Goal: Entertainment & Leisure: Browse casually

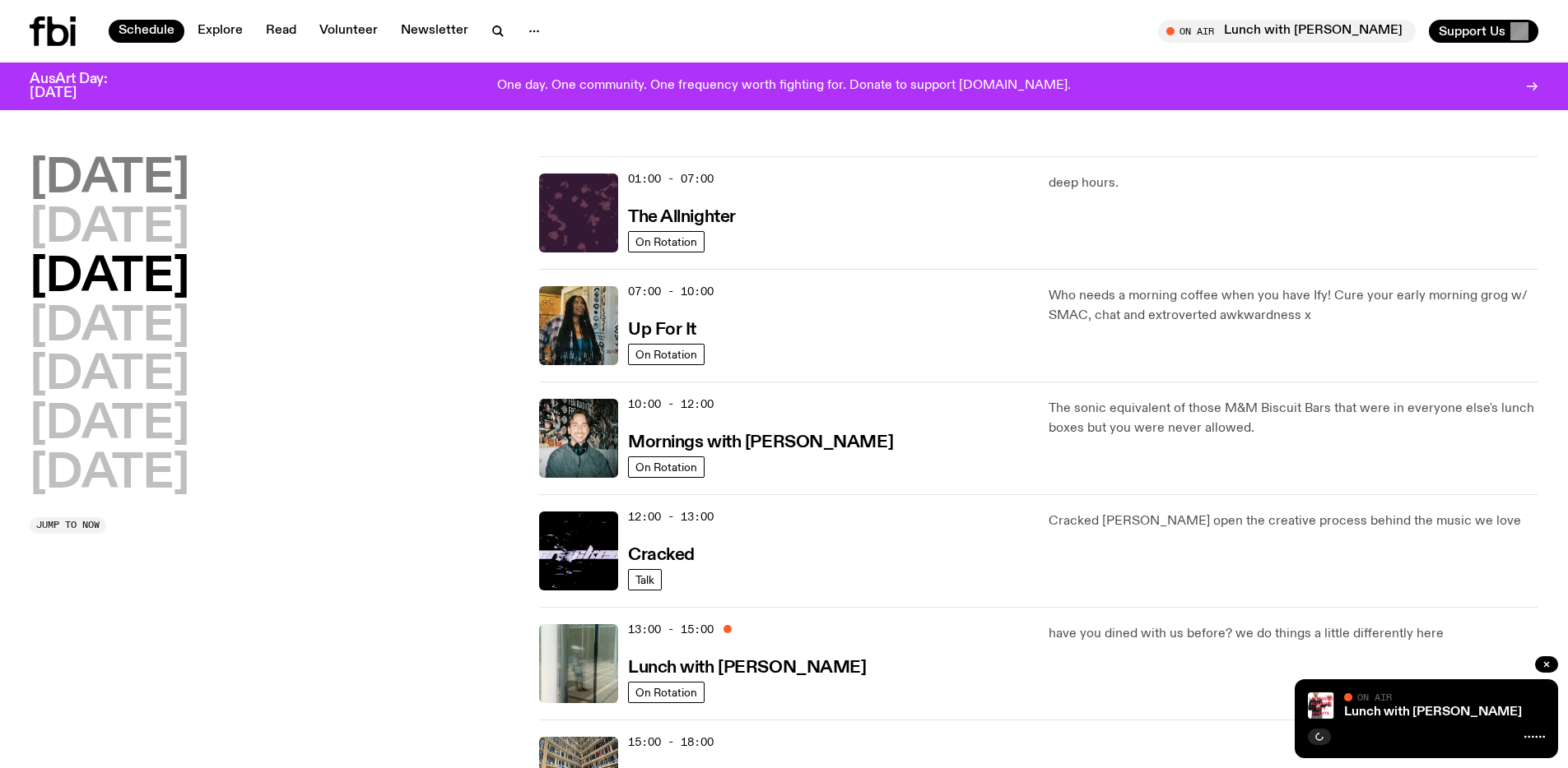
click at [164, 181] on h2 "Monday" at bounding box center [109, 179] width 159 height 46
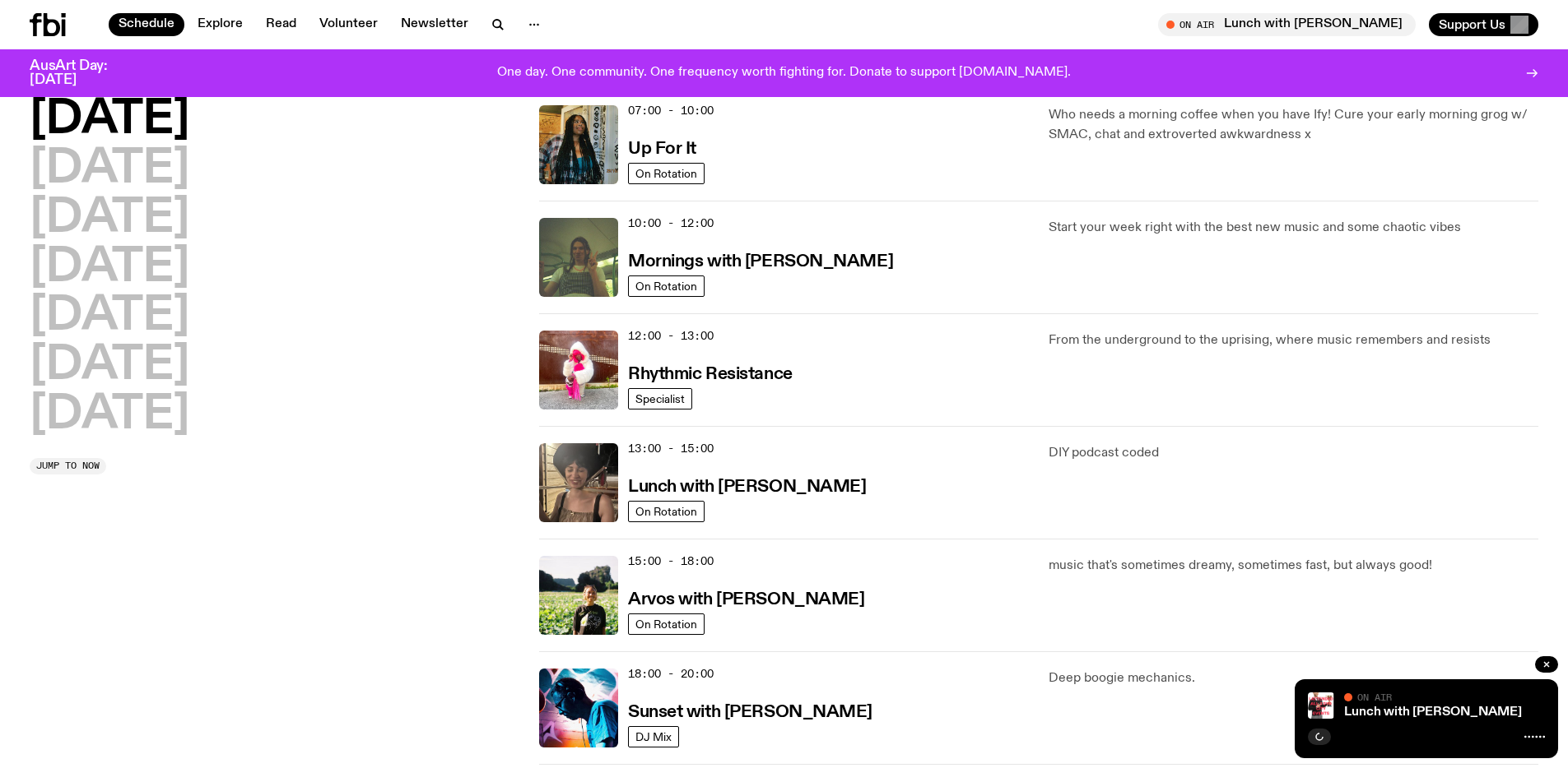
scroll to position [173, 0]
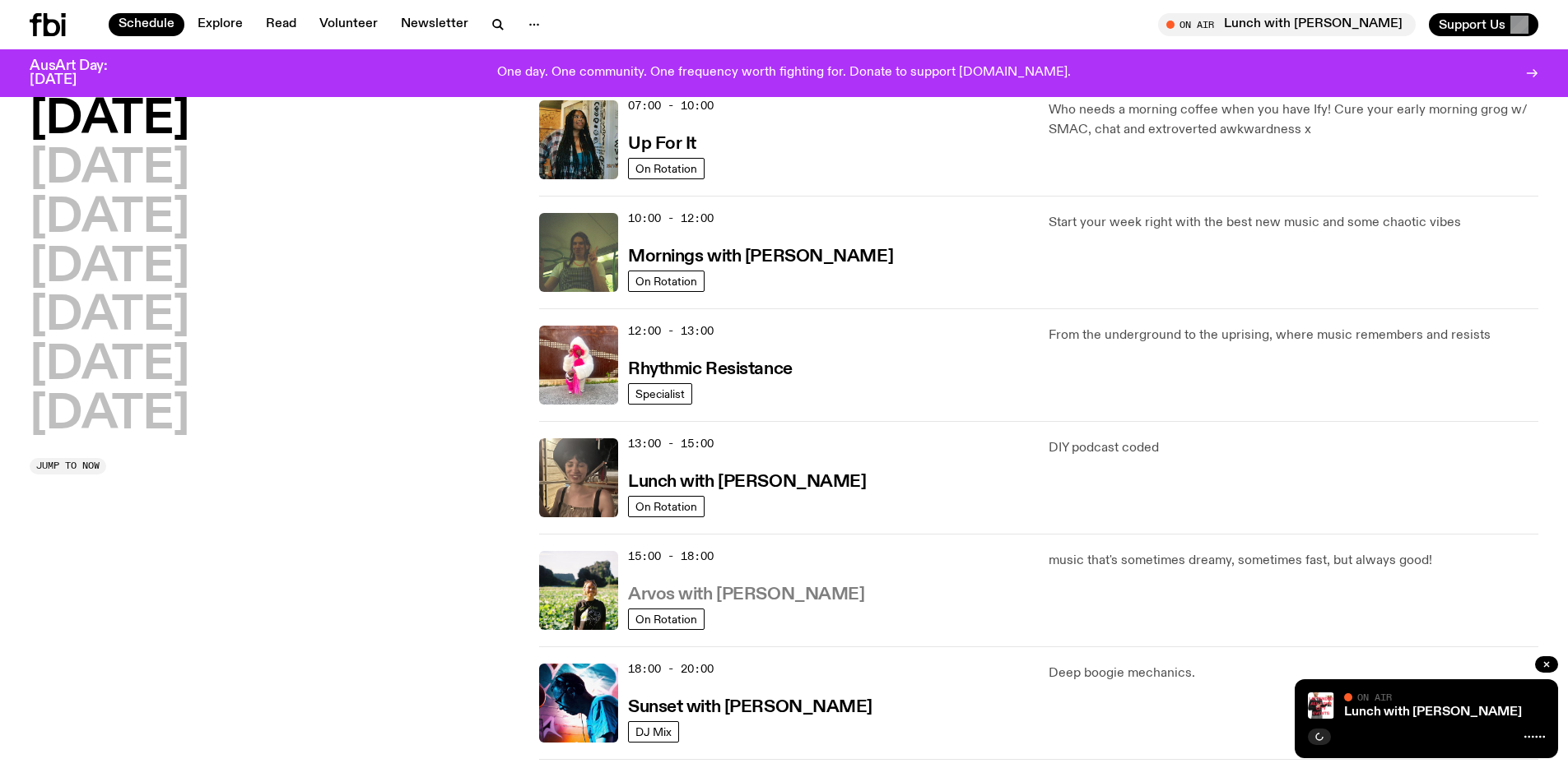
click at [761, 595] on h3 "Arvos with Bri Kennedy" at bounding box center [745, 595] width 236 height 17
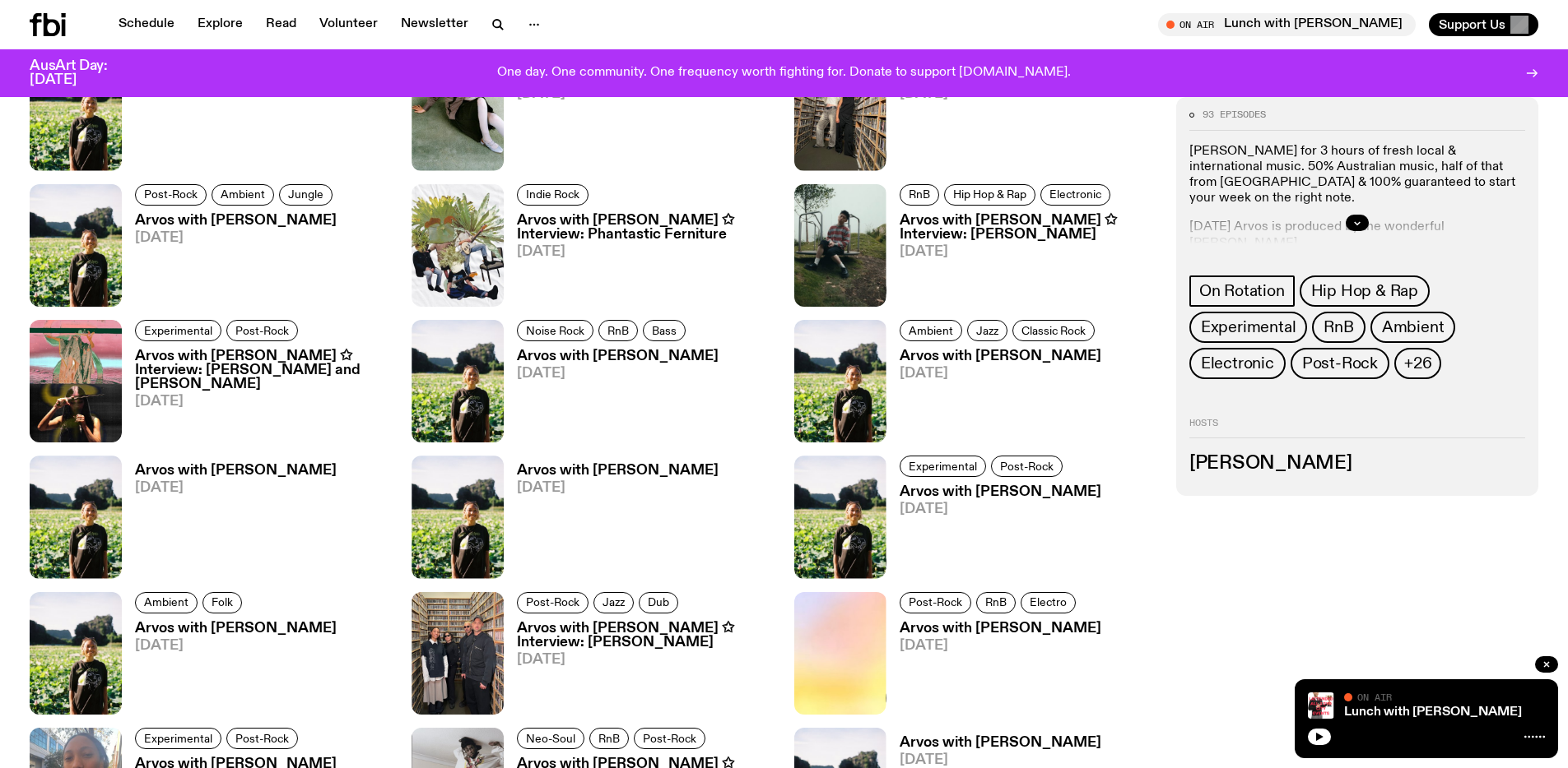
scroll to position [946, 0]
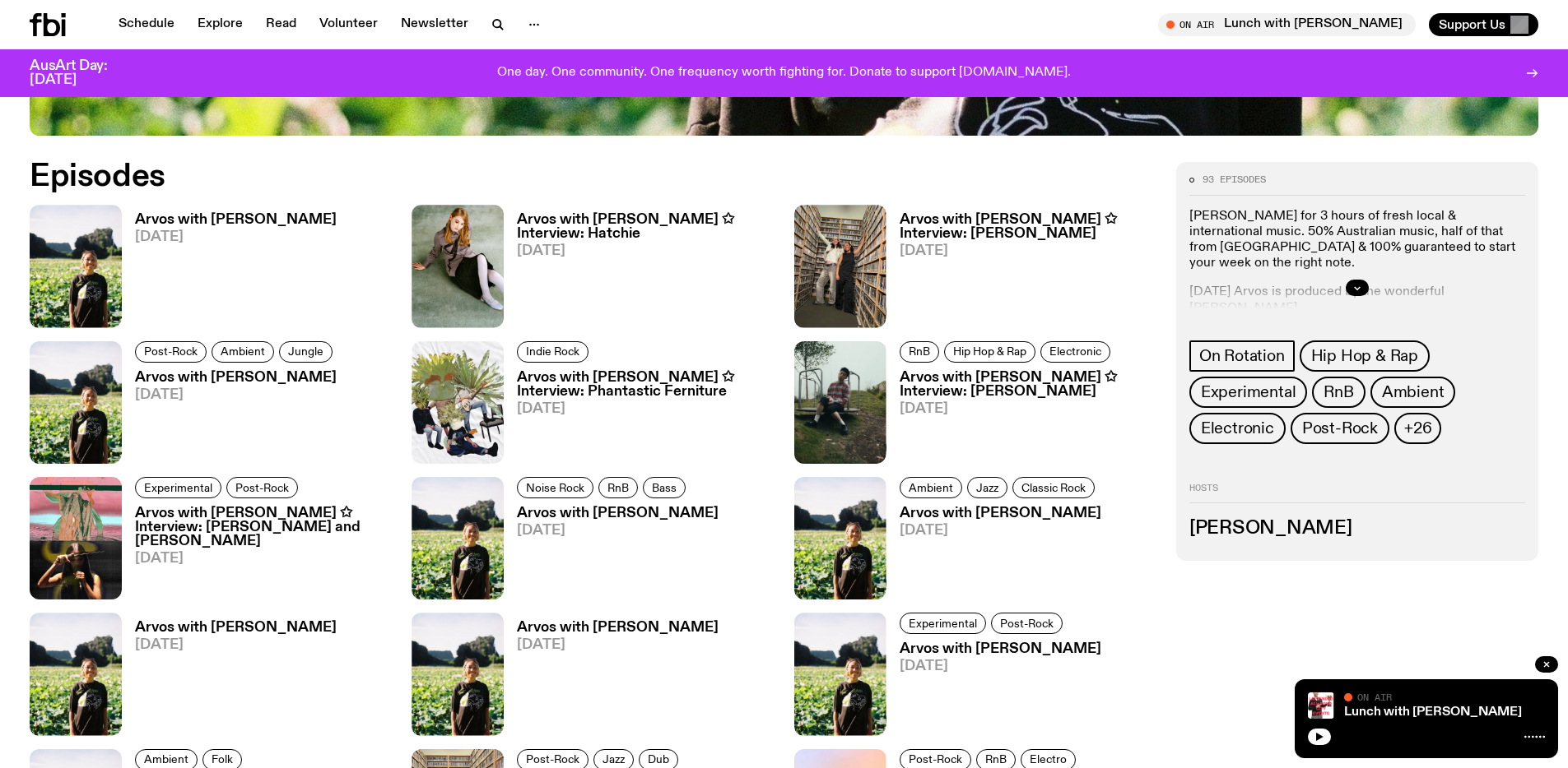
click at [238, 220] on h3 "Arvos with Bri Kennedy" at bounding box center [236, 220] width 202 height 14
click at [557, 237] on h3 "Arvos with [PERSON_NAME] ✩ Interview: Hatchie" at bounding box center [645, 227] width 257 height 28
click at [948, 231] on h3 "Arvos with Bri Kennedy ✩ Interview: Wiles" at bounding box center [1027, 227] width 257 height 28
click at [234, 379] on h3 "Arvos with Bri Kennedy" at bounding box center [236, 377] width 202 height 14
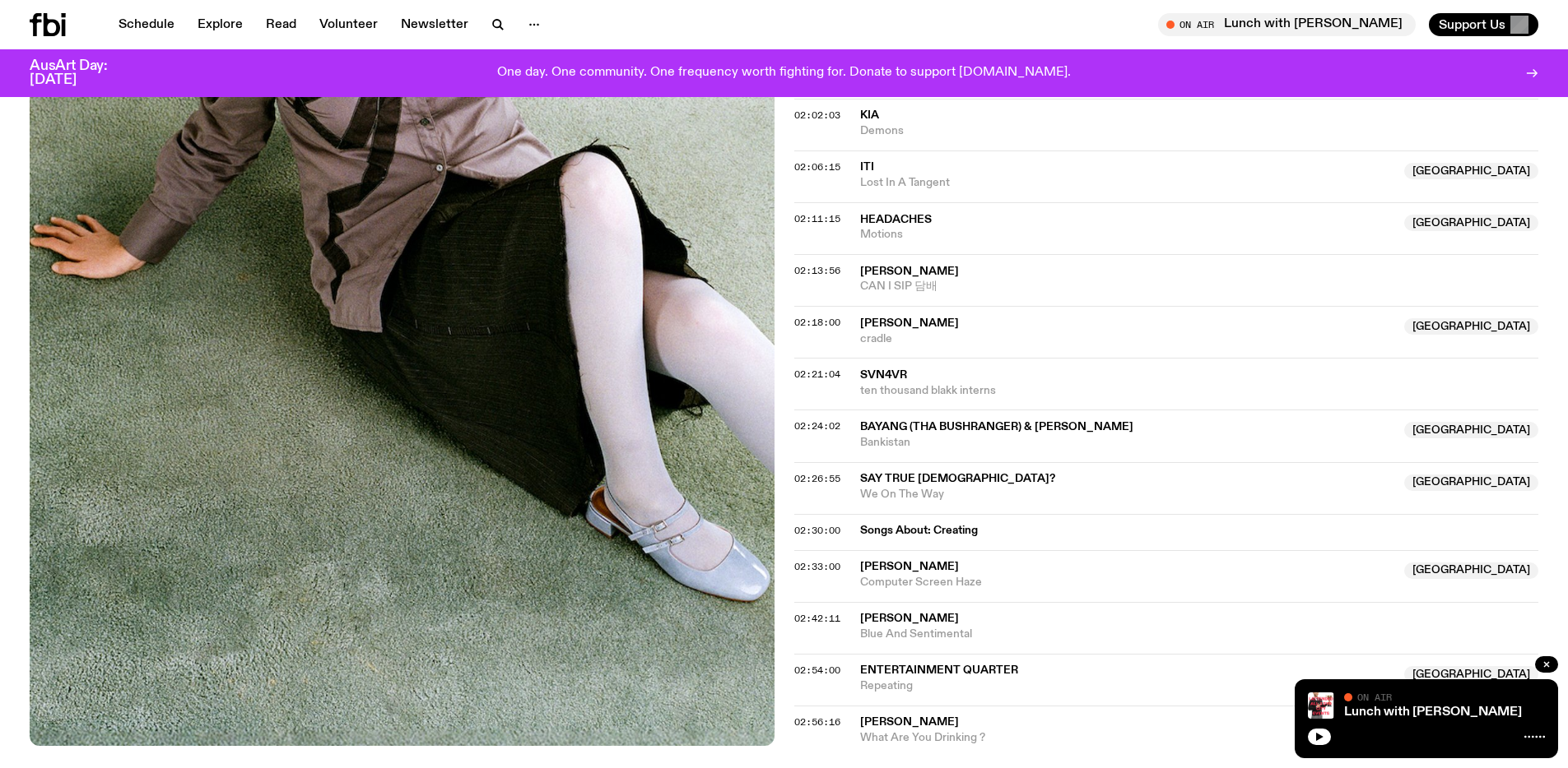
scroll to position [1995, 0]
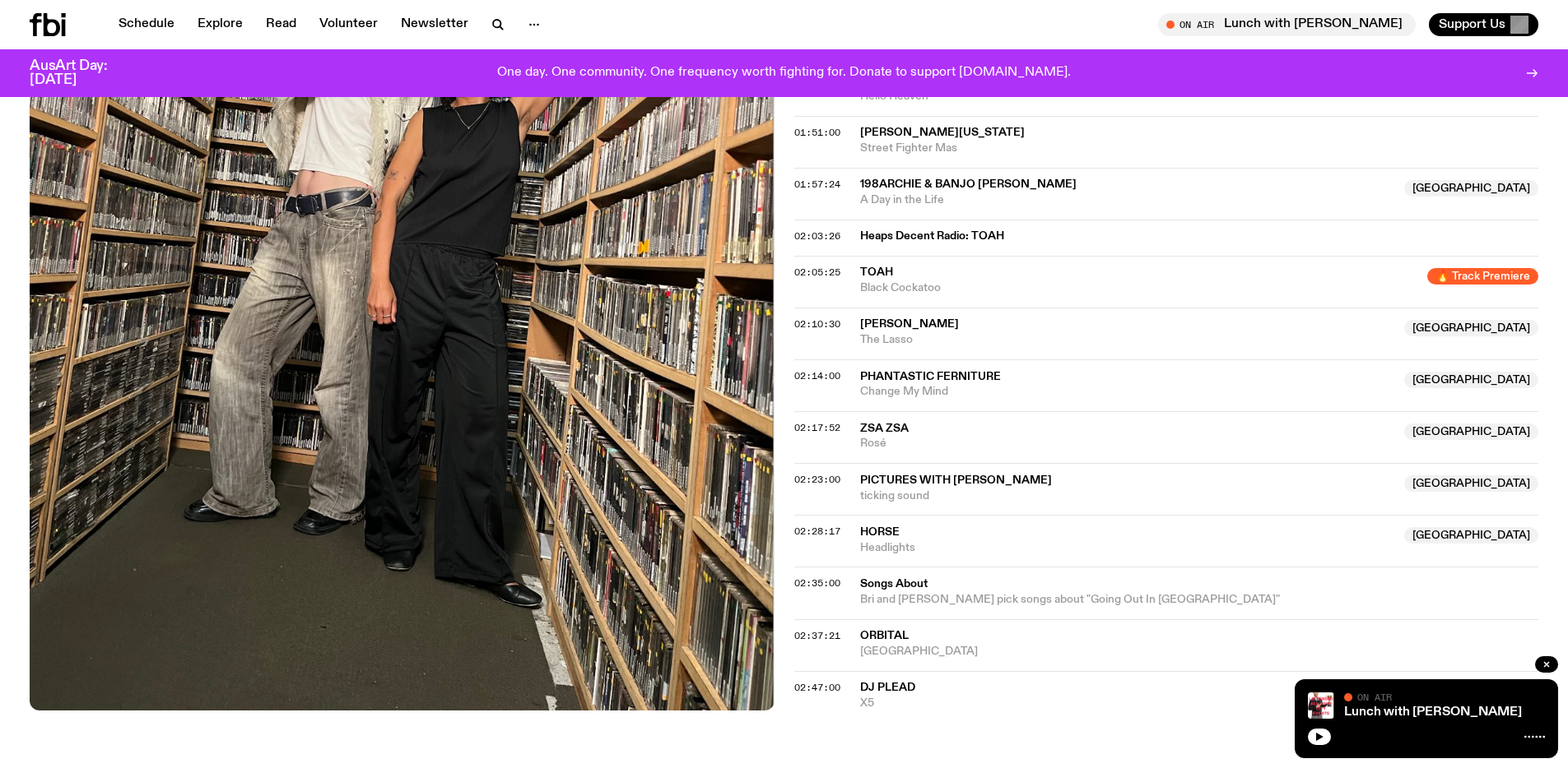
scroll to position [1723, 0]
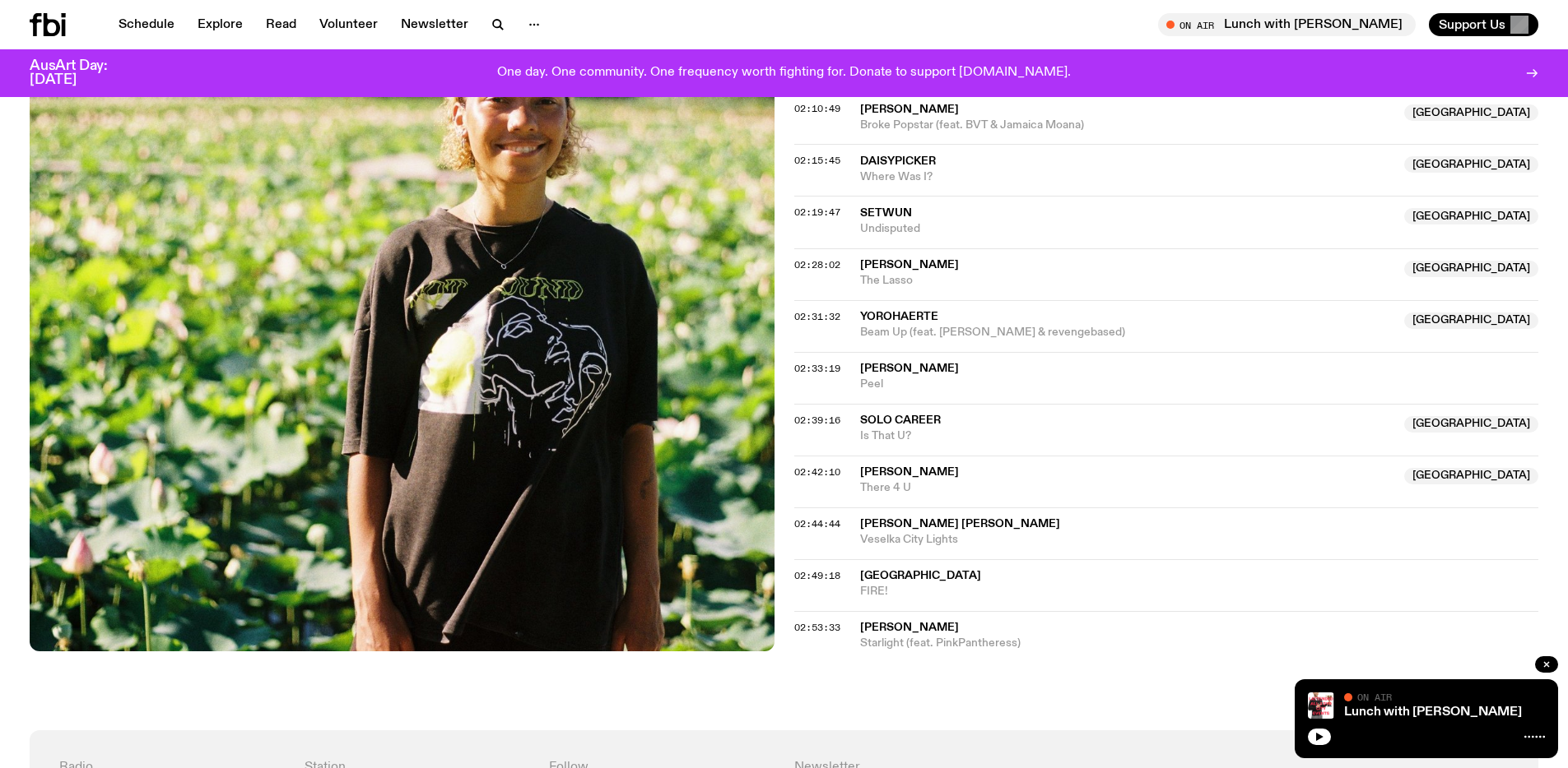
scroll to position [2243, 0]
